Goal: Find specific page/section: Find specific page/section

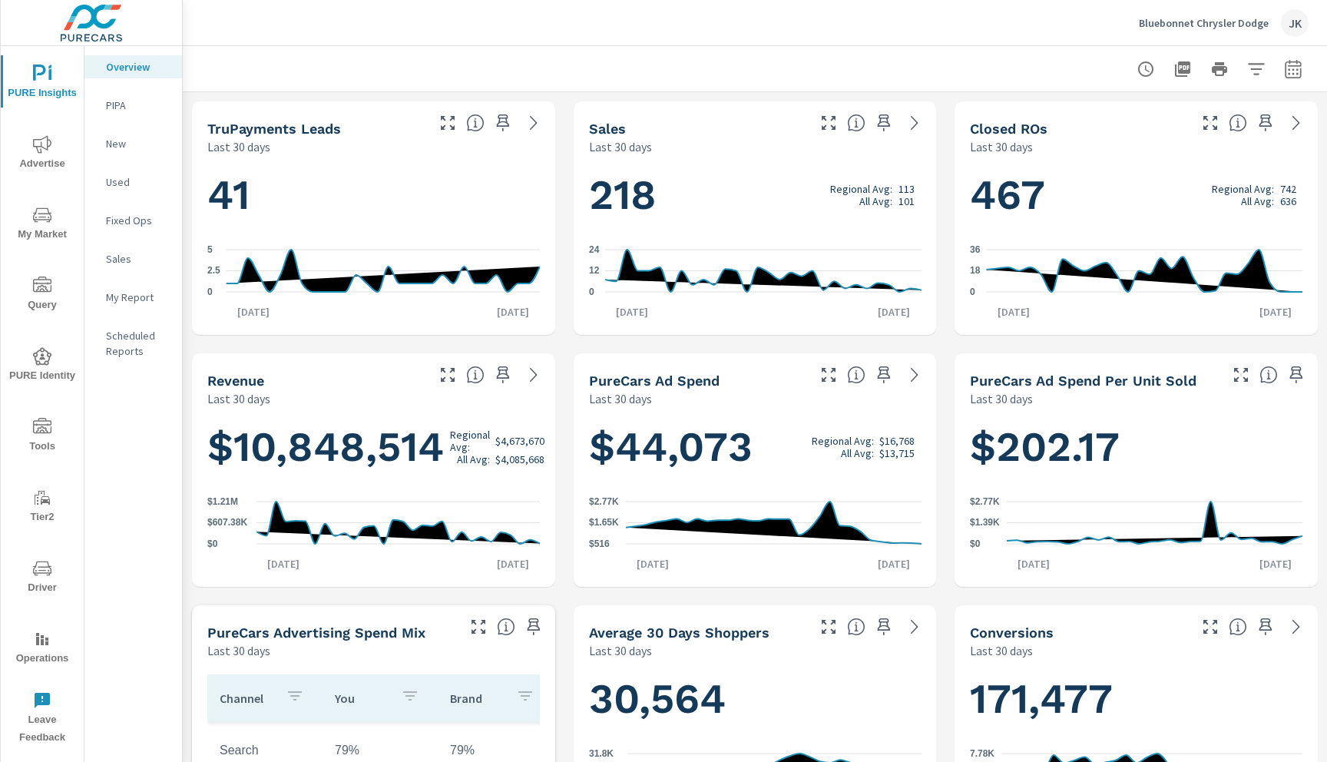
scroll to position [1, 0]
click at [1219, 21] on p "Bluebonnet Chrysler Dodge" at bounding box center [1204, 23] width 130 height 14
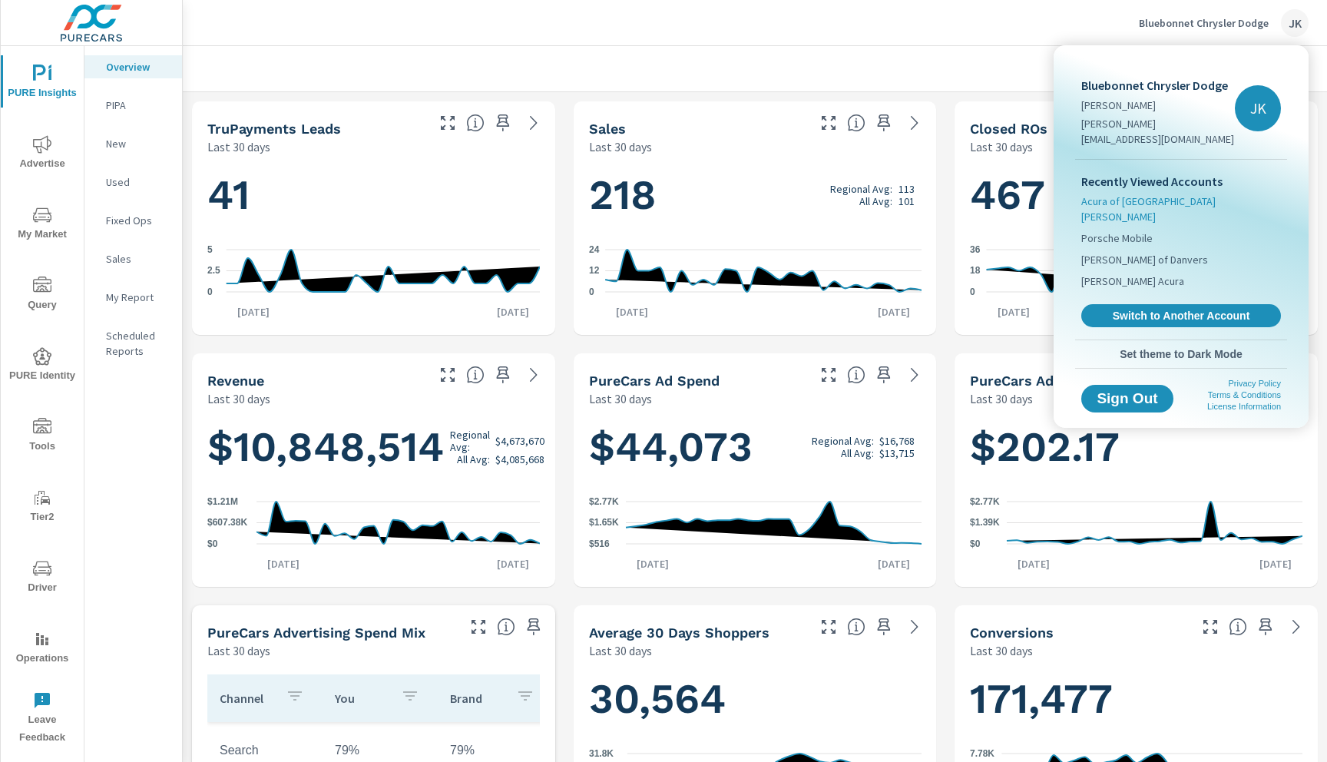
click at [1109, 193] on span "Acura of Fort Myers" at bounding box center [1181, 208] width 200 height 31
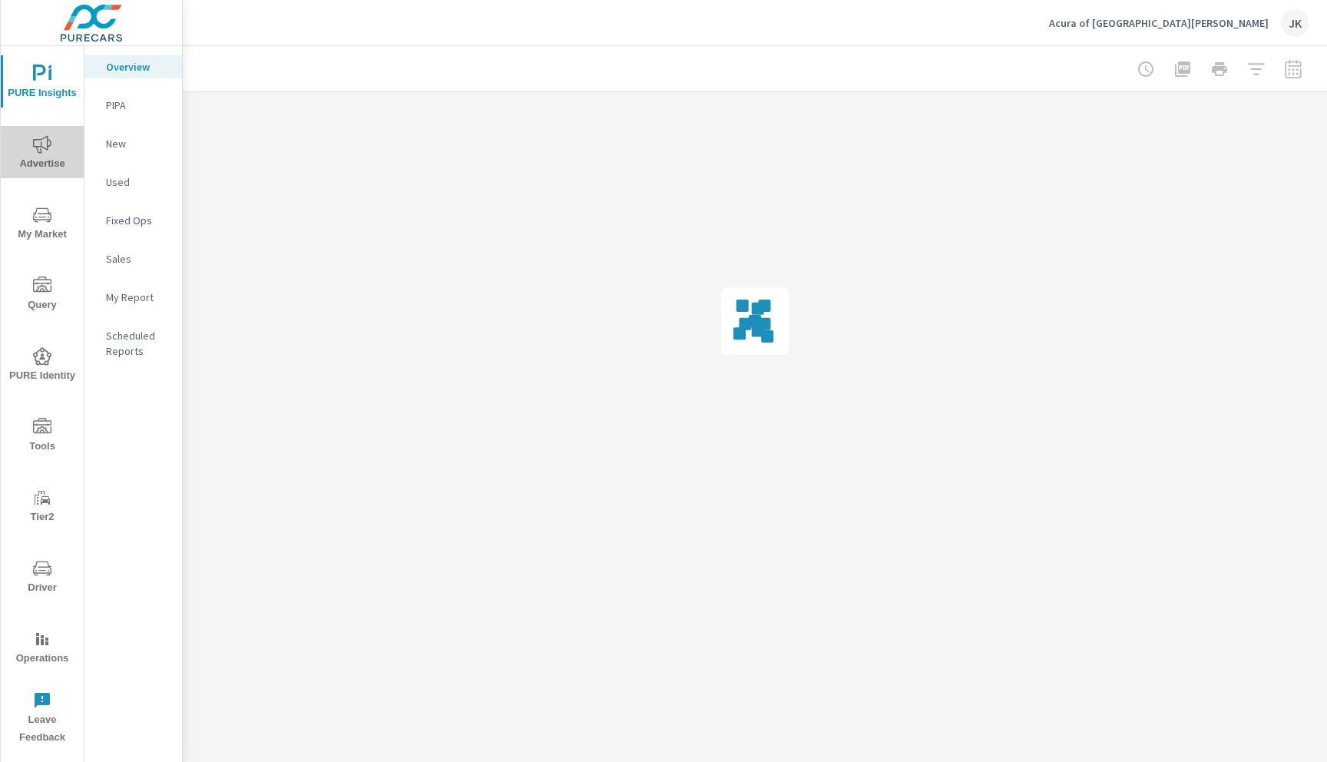
click at [28, 152] on span "Advertise" at bounding box center [42, 154] width 74 height 38
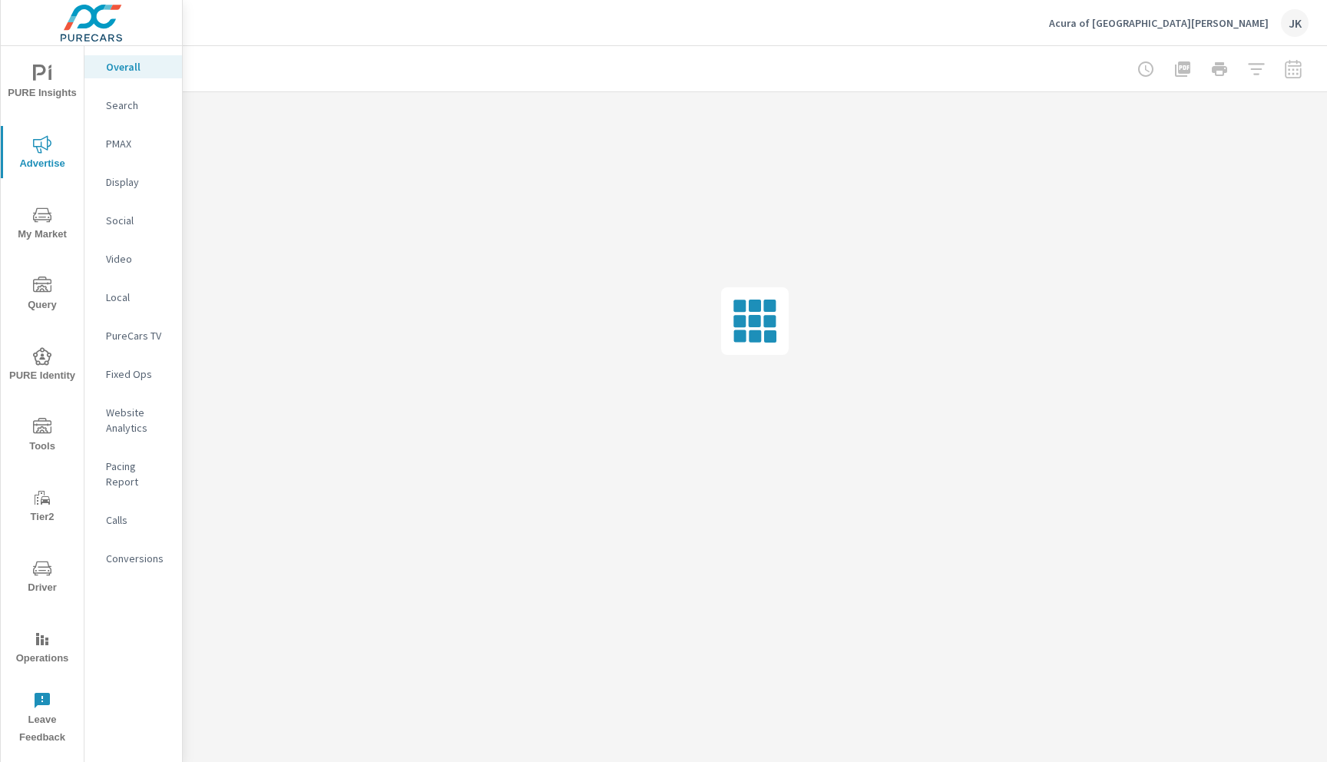
click at [148, 468] on p "Pacing Report" at bounding box center [138, 473] width 64 height 31
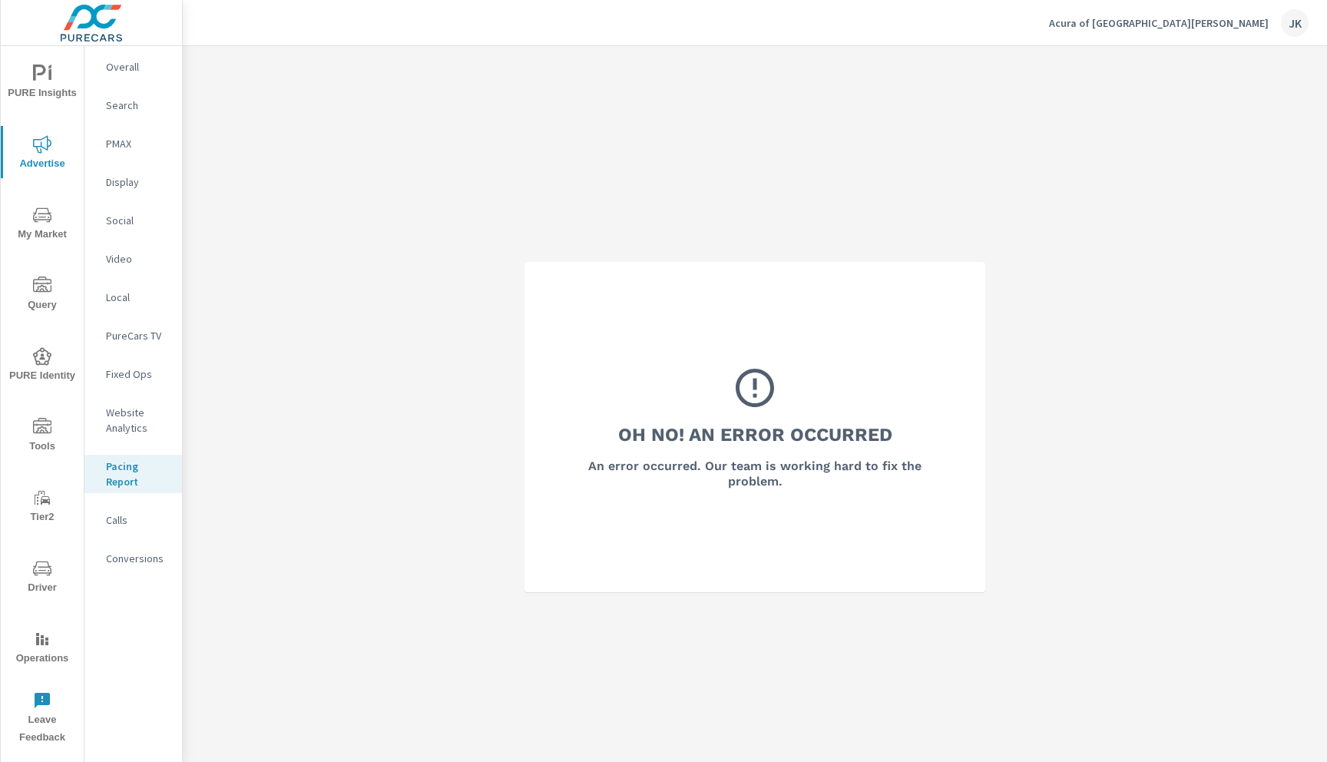
click at [105, 465] on div "Pacing Report" at bounding box center [133, 473] width 98 height 38
click at [1244, 26] on p "Acura of Fort Myers" at bounding box center [1159, 23] width 220 height 14
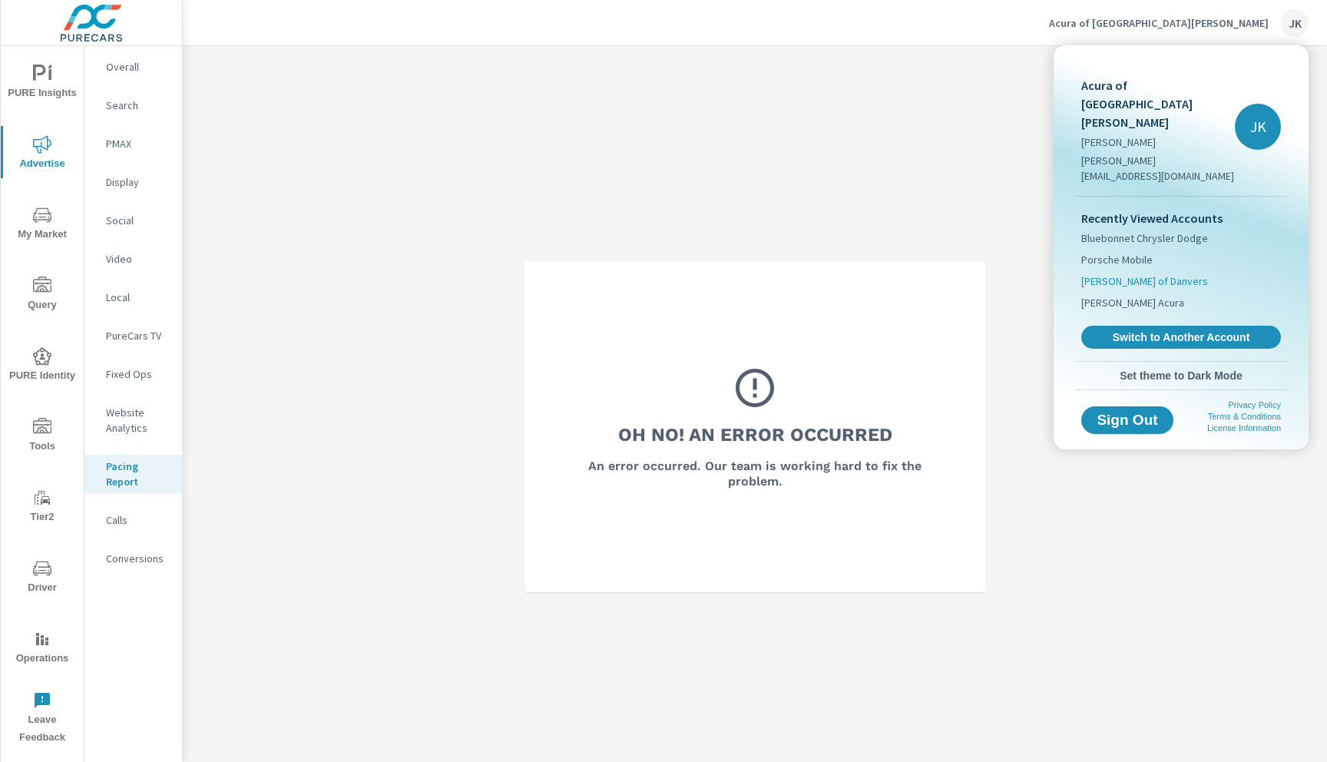
click at [1135, 273] on span "Ira Toyota of Danvers" at bounding box center [1144, 280] width 127 height 15
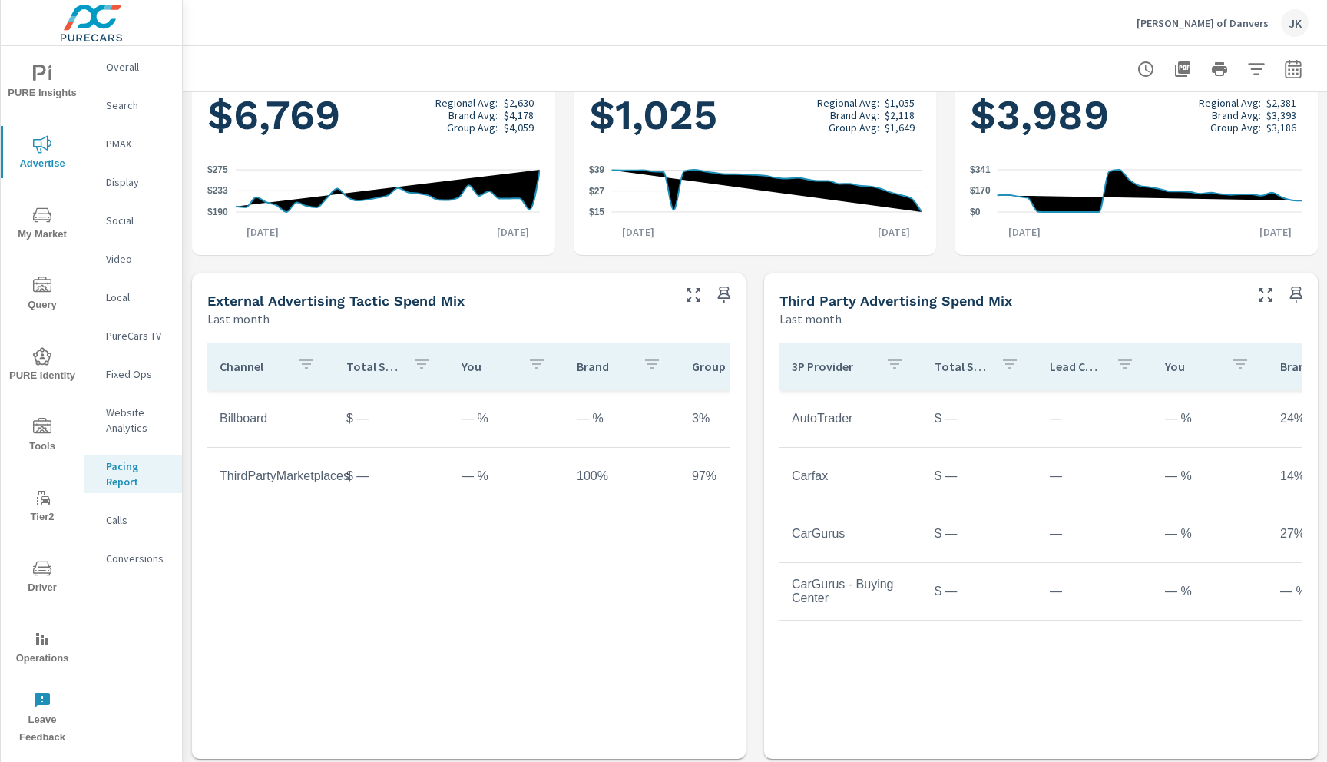
scroll to position [590, 0]
